Goal: Task Accomplishment & Management: Use online tool/utility

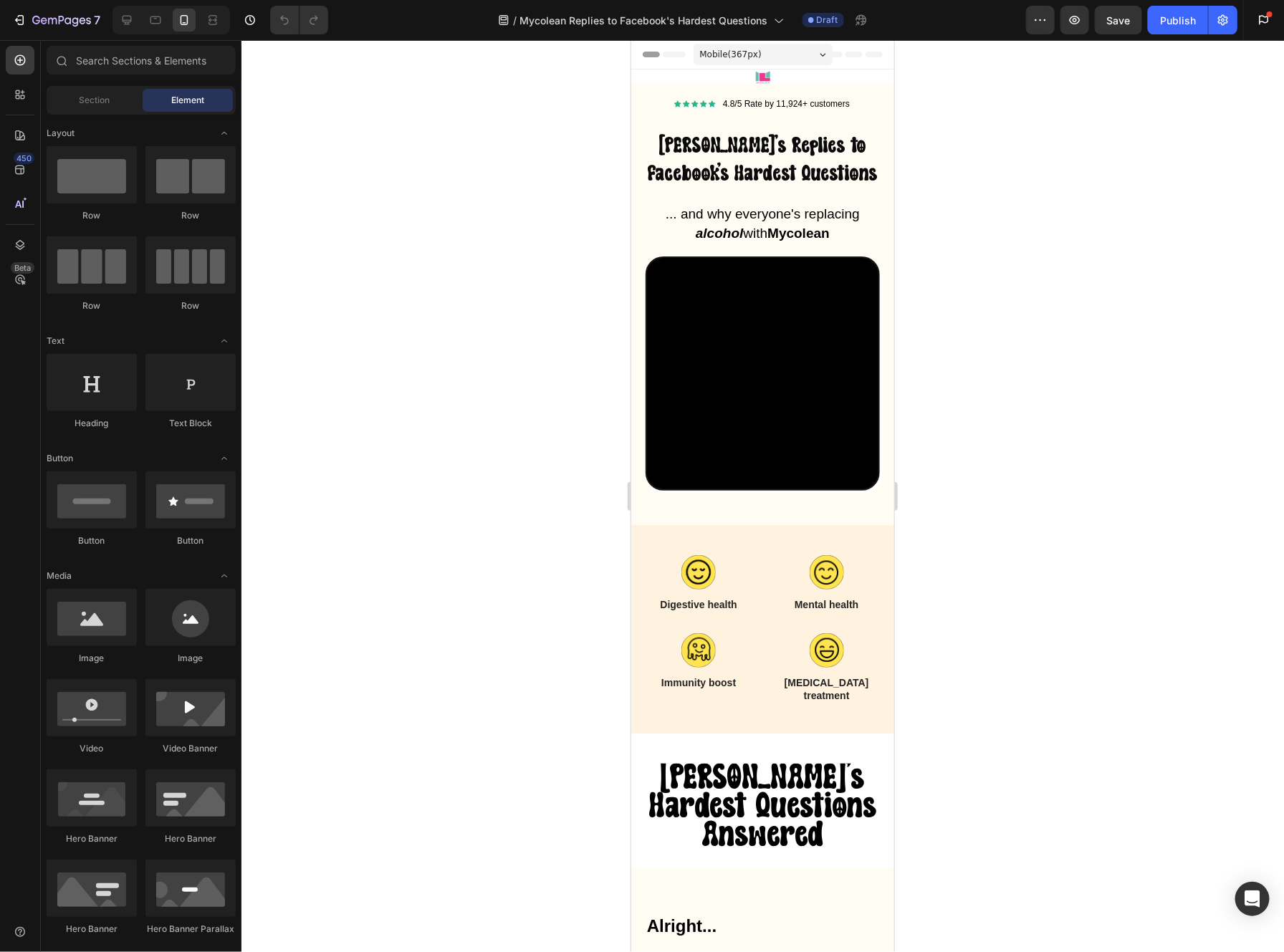
click at [783, 48] on div "Mobile ( 367 px)" at bounding box center [763, 54] width 139 height 22
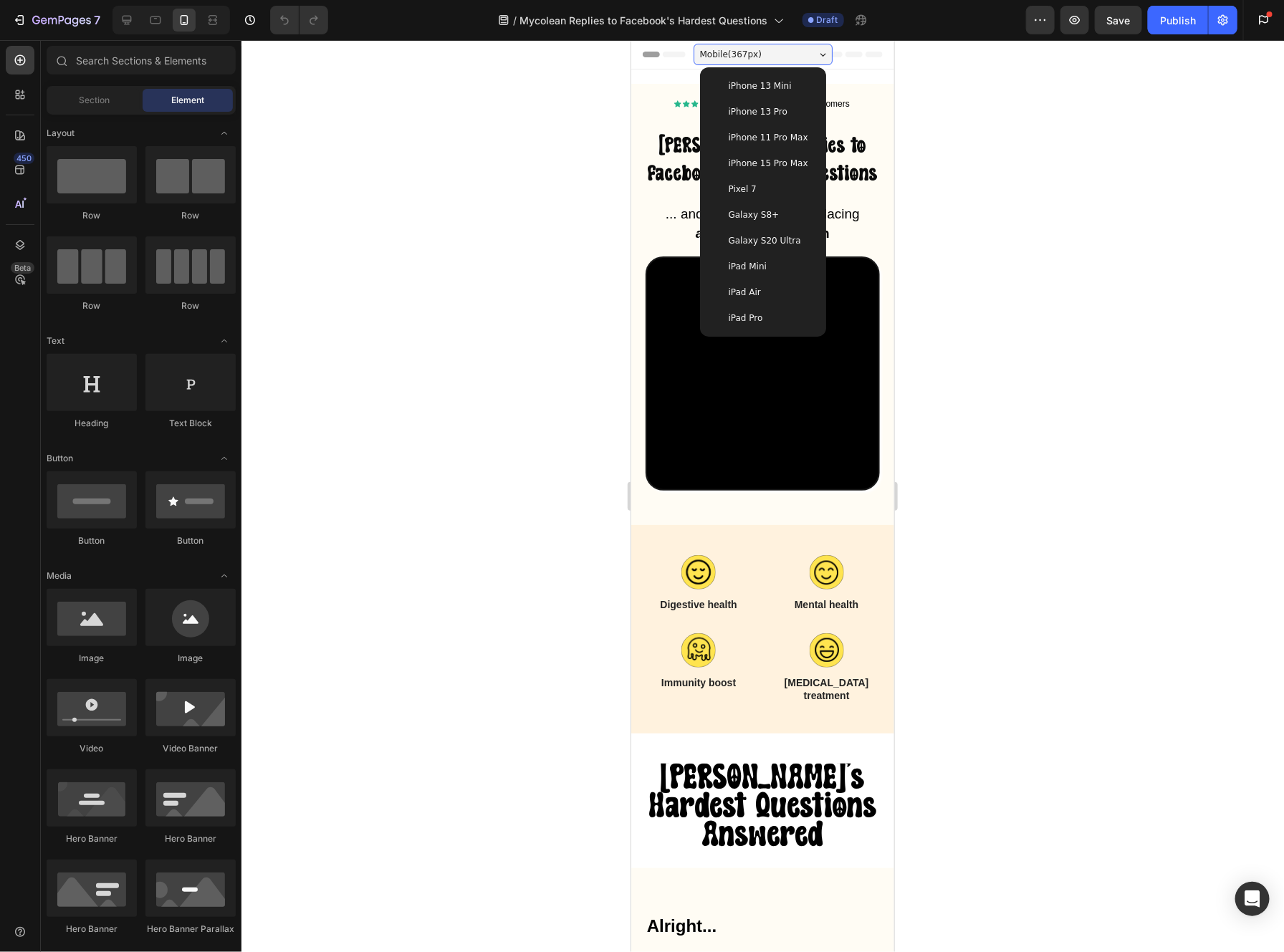
click at [795, 171] on div "iPhone 15 Pro Max" at bounding box center [763, 162] width 115 height 26
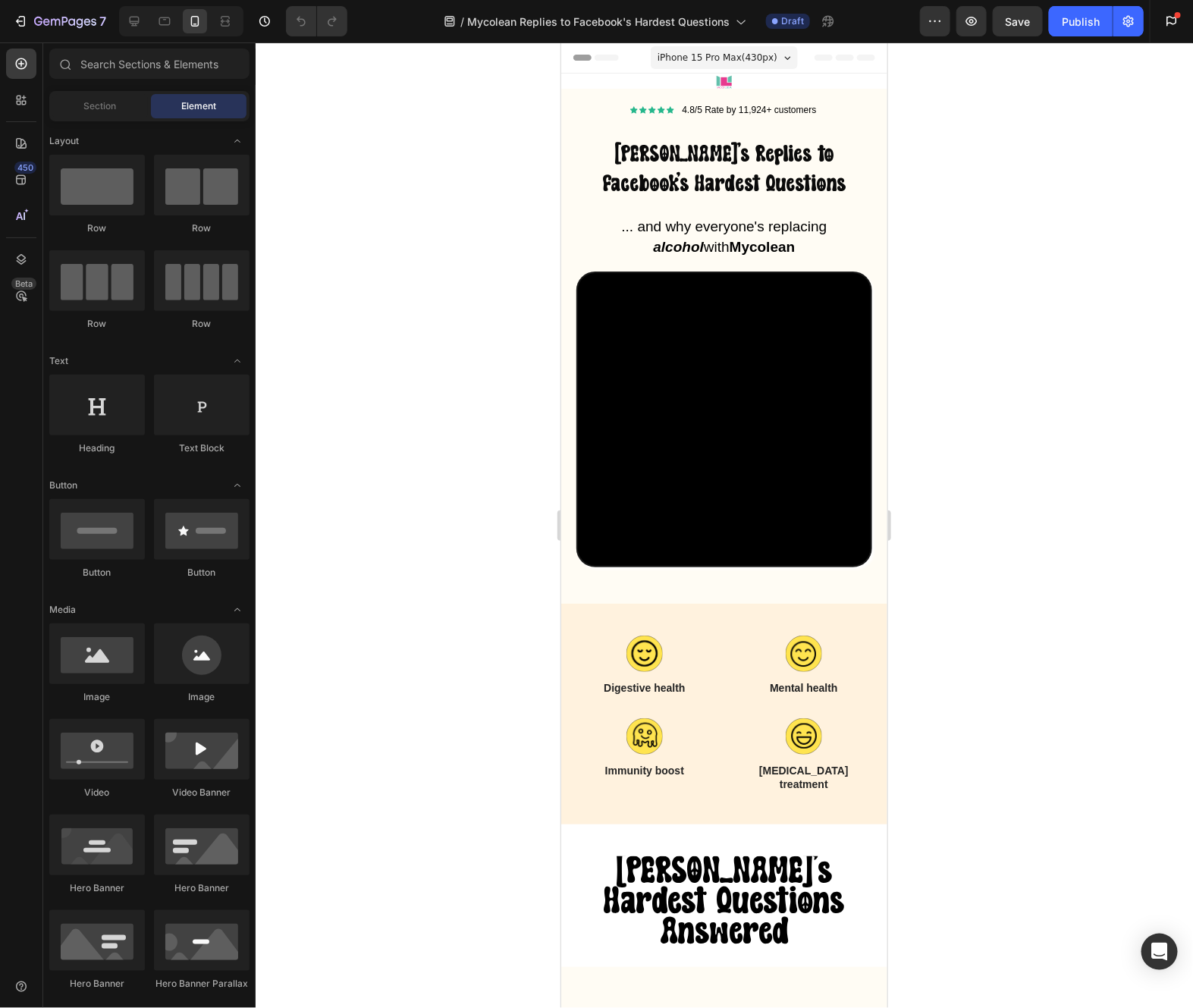
click at [460, 222] on div at bounding box center [724, 525] width 938 height 965
click at [36, 22] on icon "button" at bounding box center [38, 20] width 9 height 9
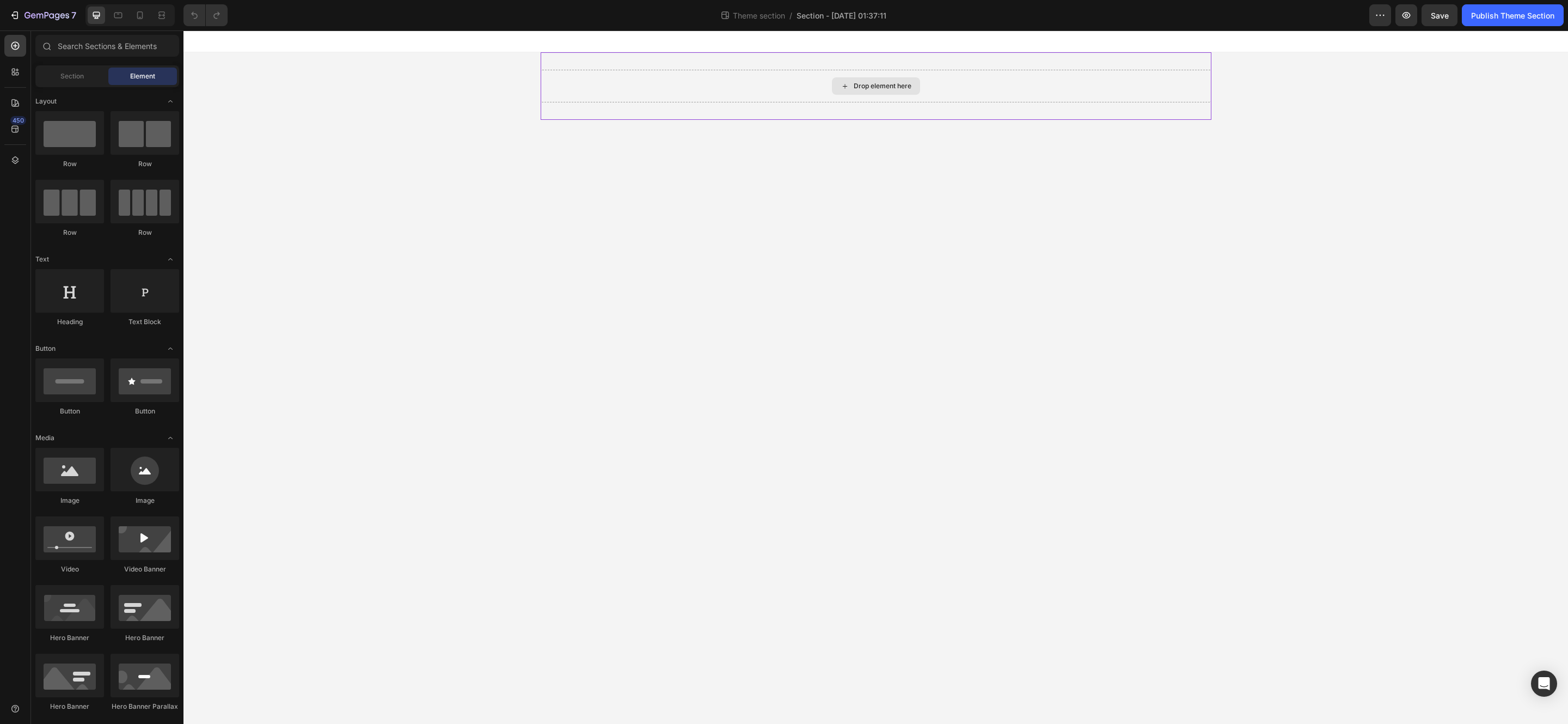
click at [872, 92] on div "Drop element here" at bounding box center [876, 85] width 88 height 17
click at [85, 77] on div "Section" at bounding box center [71, 76] width 69 height 17
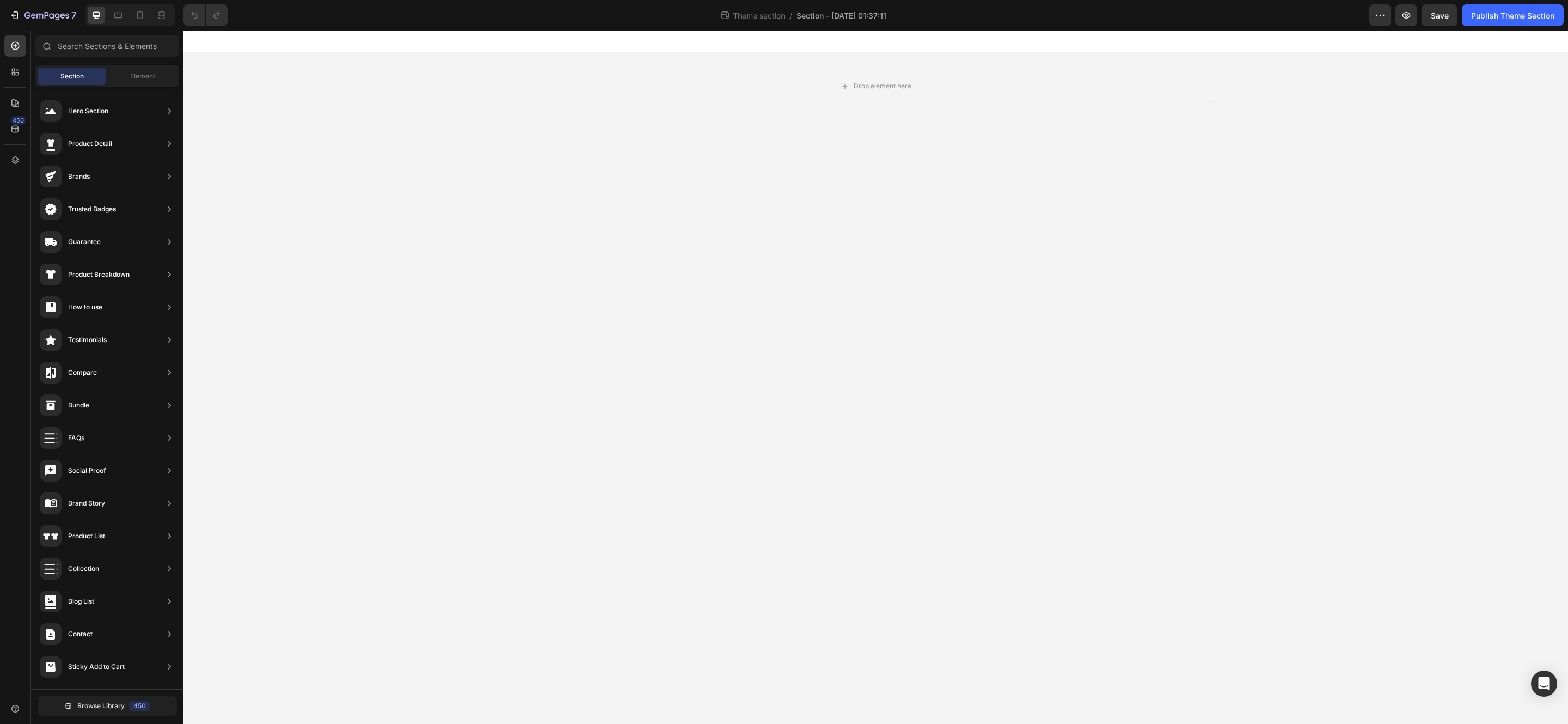
click at [610, 245] on body "Drop element here Root Drag & drop element from sidebar or Explore Library Add …" at bounding box center [875, 377] width 1385 height 693
